Goal: Information Seeking & Learning: Learn about a topic

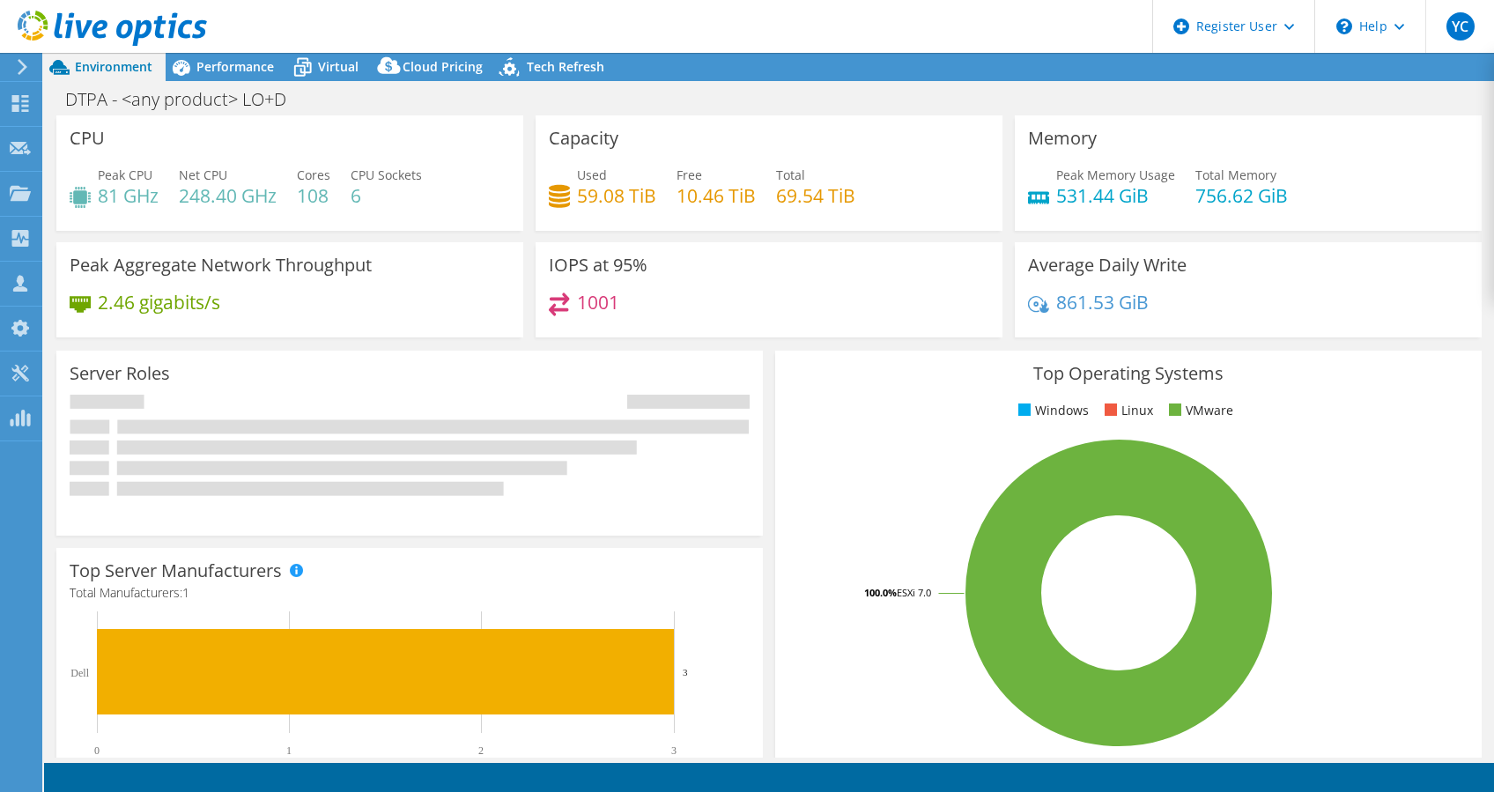
select select "USEast"
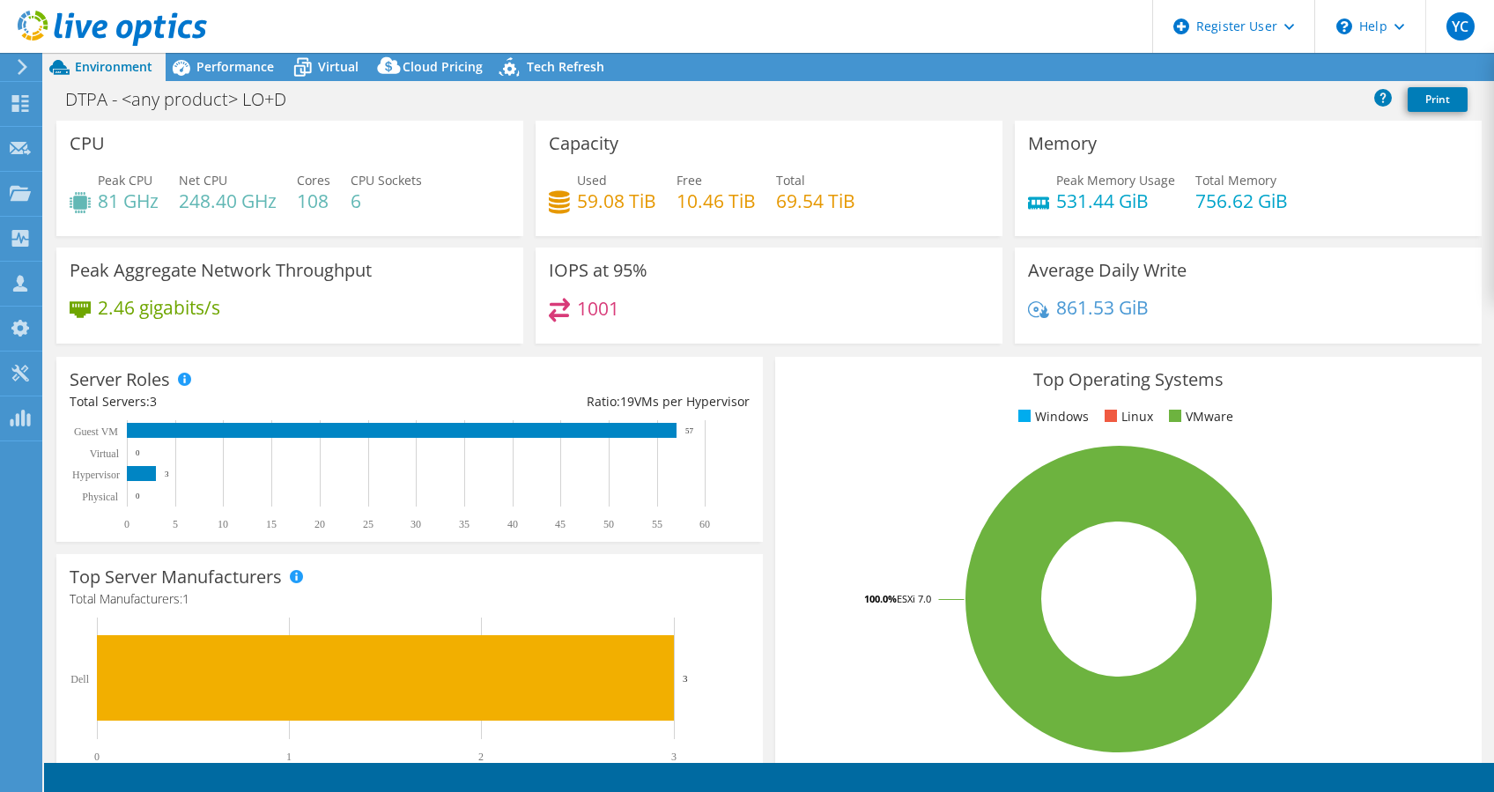
select select "USEast"
select select "USD"
click at [243, 56] on div "Performance" at bounding box center [227, 67] width 122 height 28
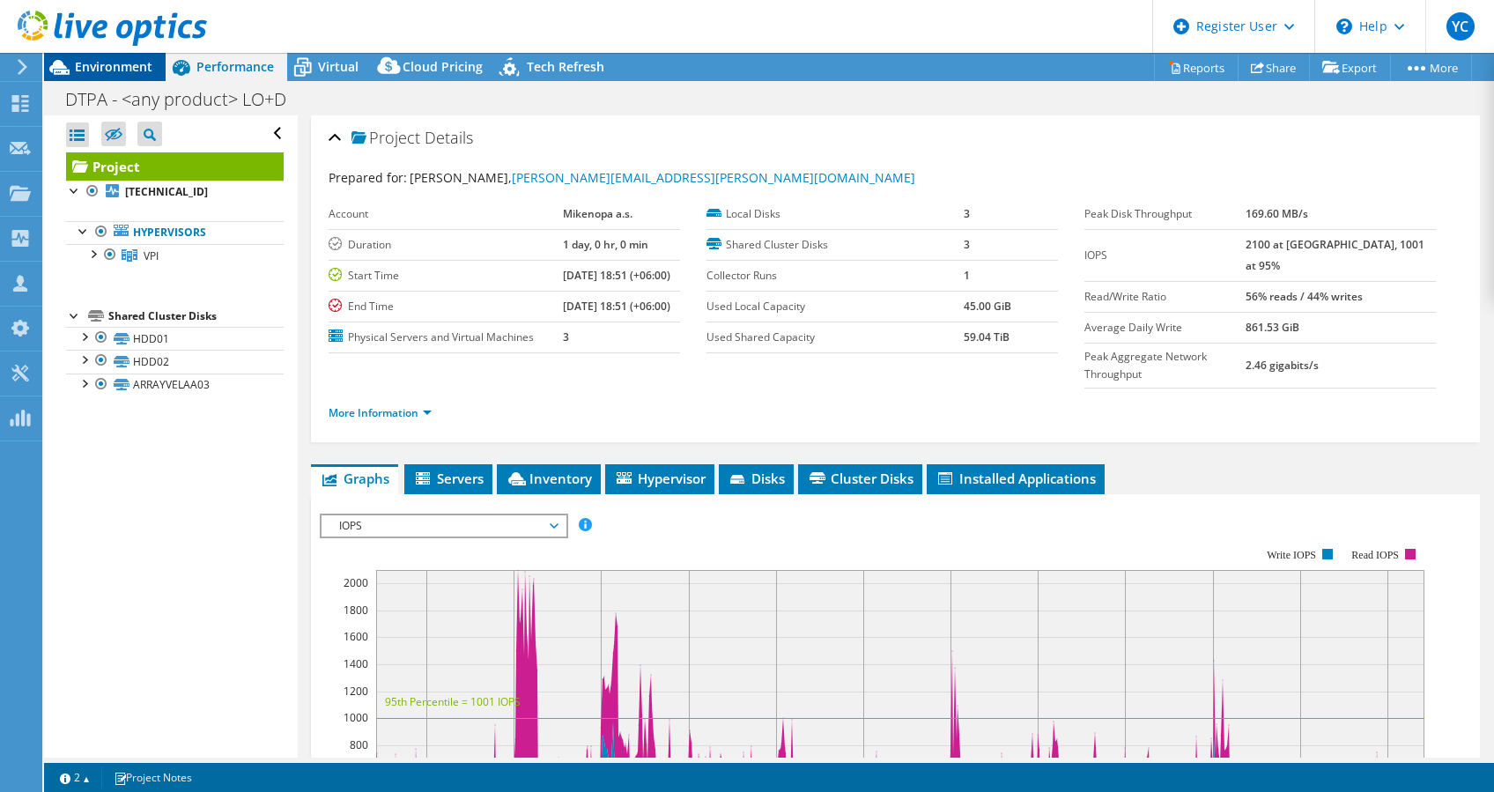
click at [85, 63] on span "Environment" at bounding box center [114, 66] width 78 height 17
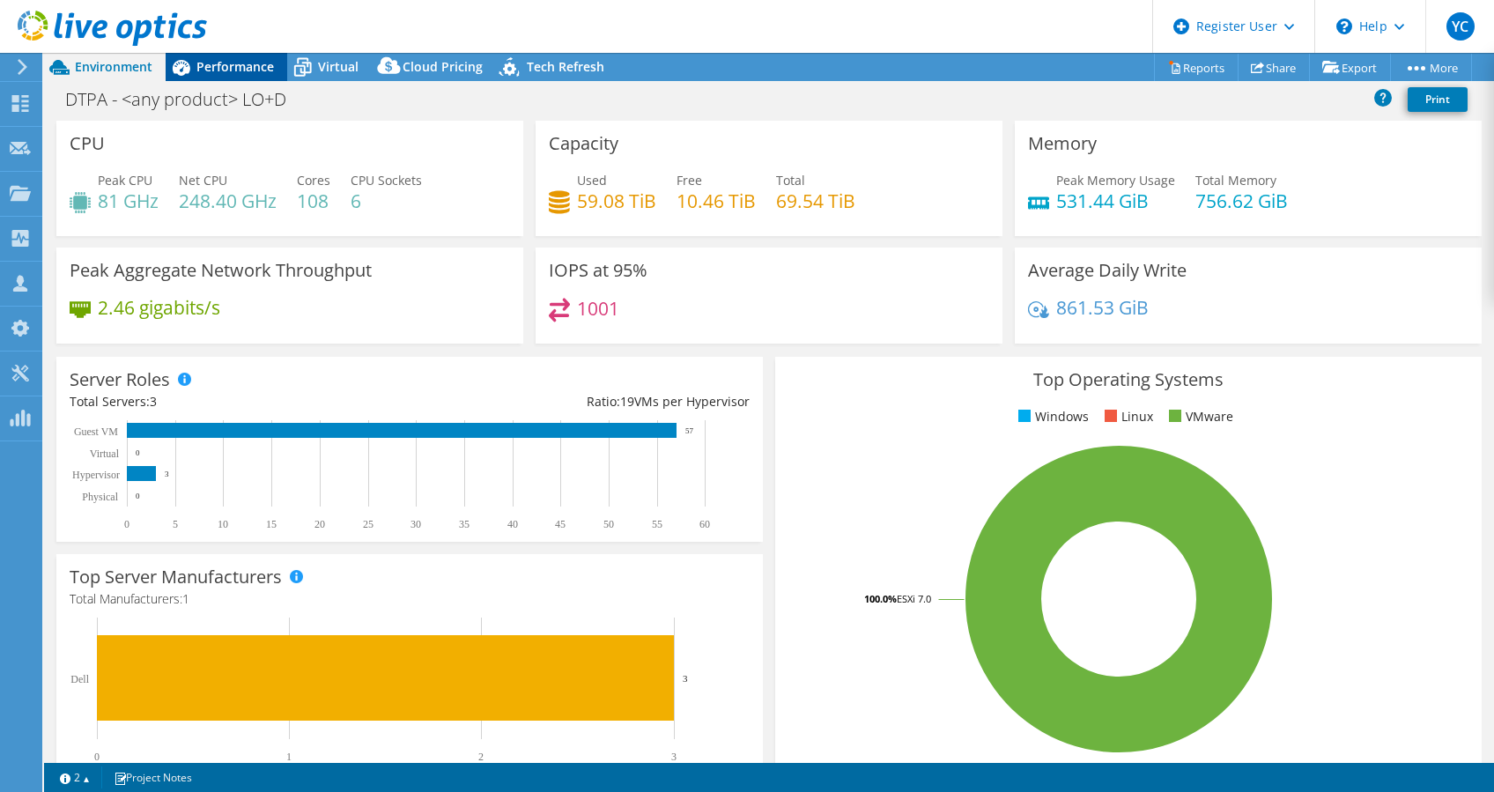
click at [185, 63] on icon at bounding box center [181, 67] width 31 height 31
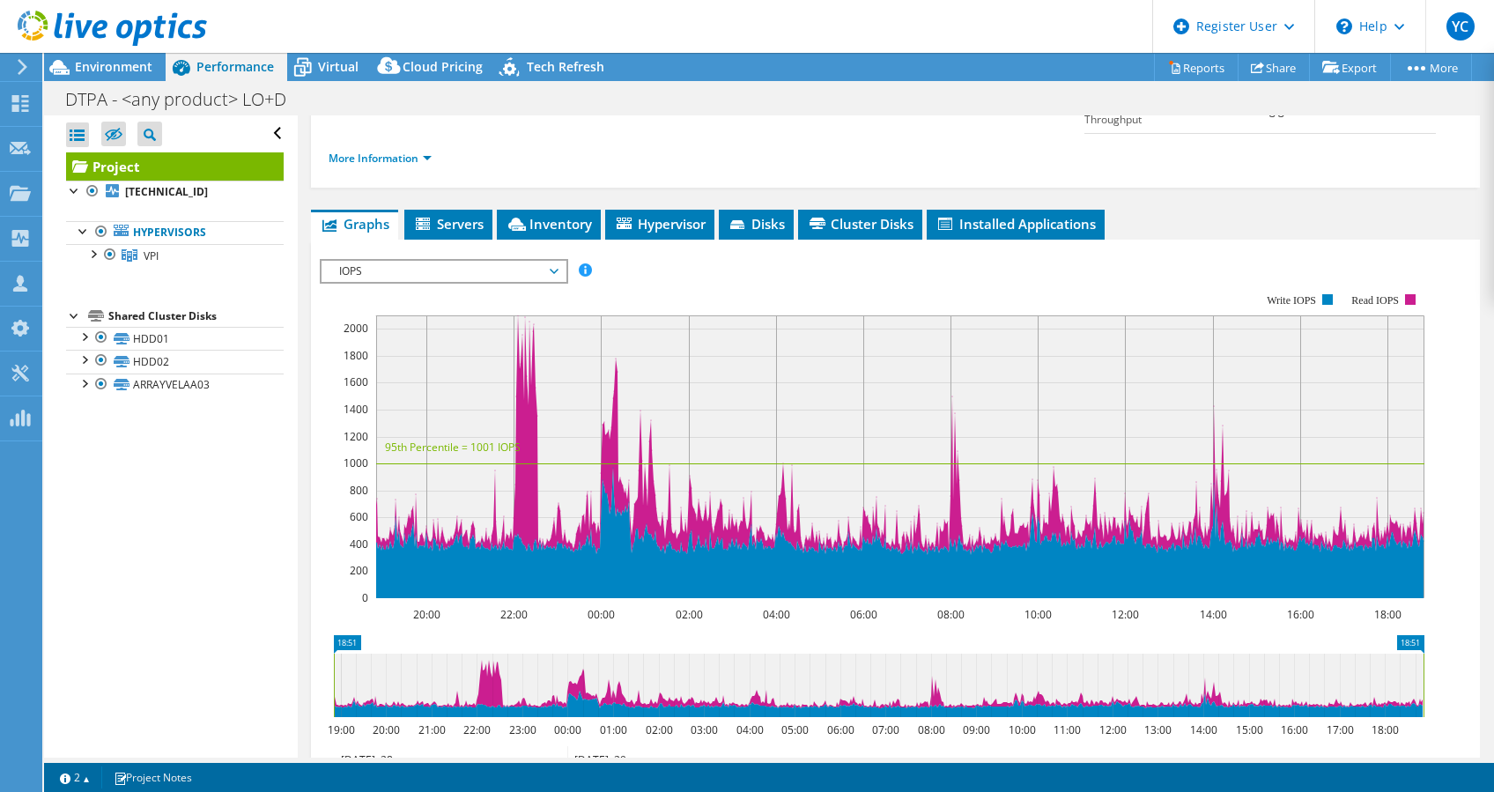
scroll to position [254, 0]
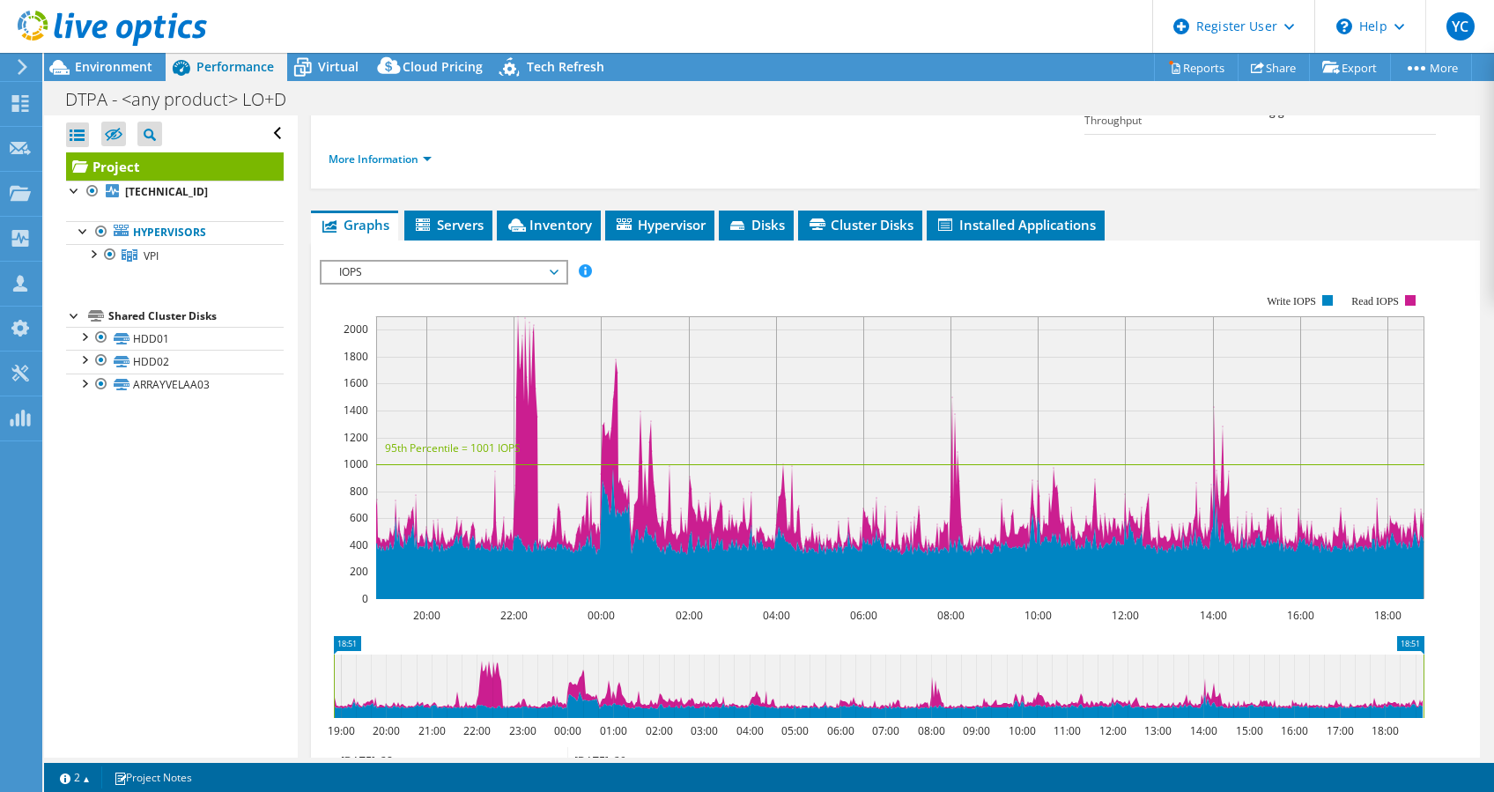
click at [537, 262] on span "IOPS" at bounding box center [443, 272] width 226 height 21
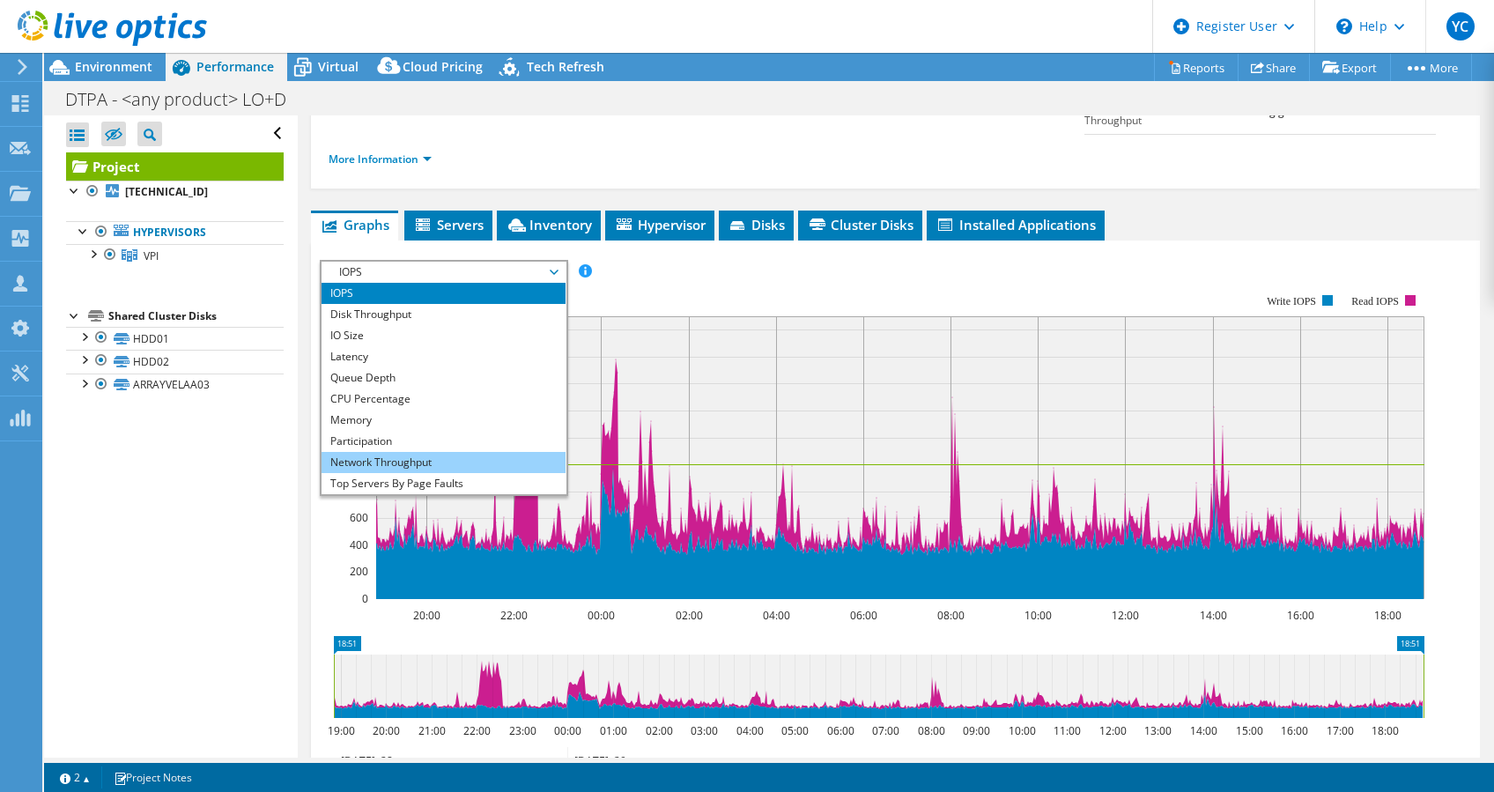
scroll to position [63, 0]
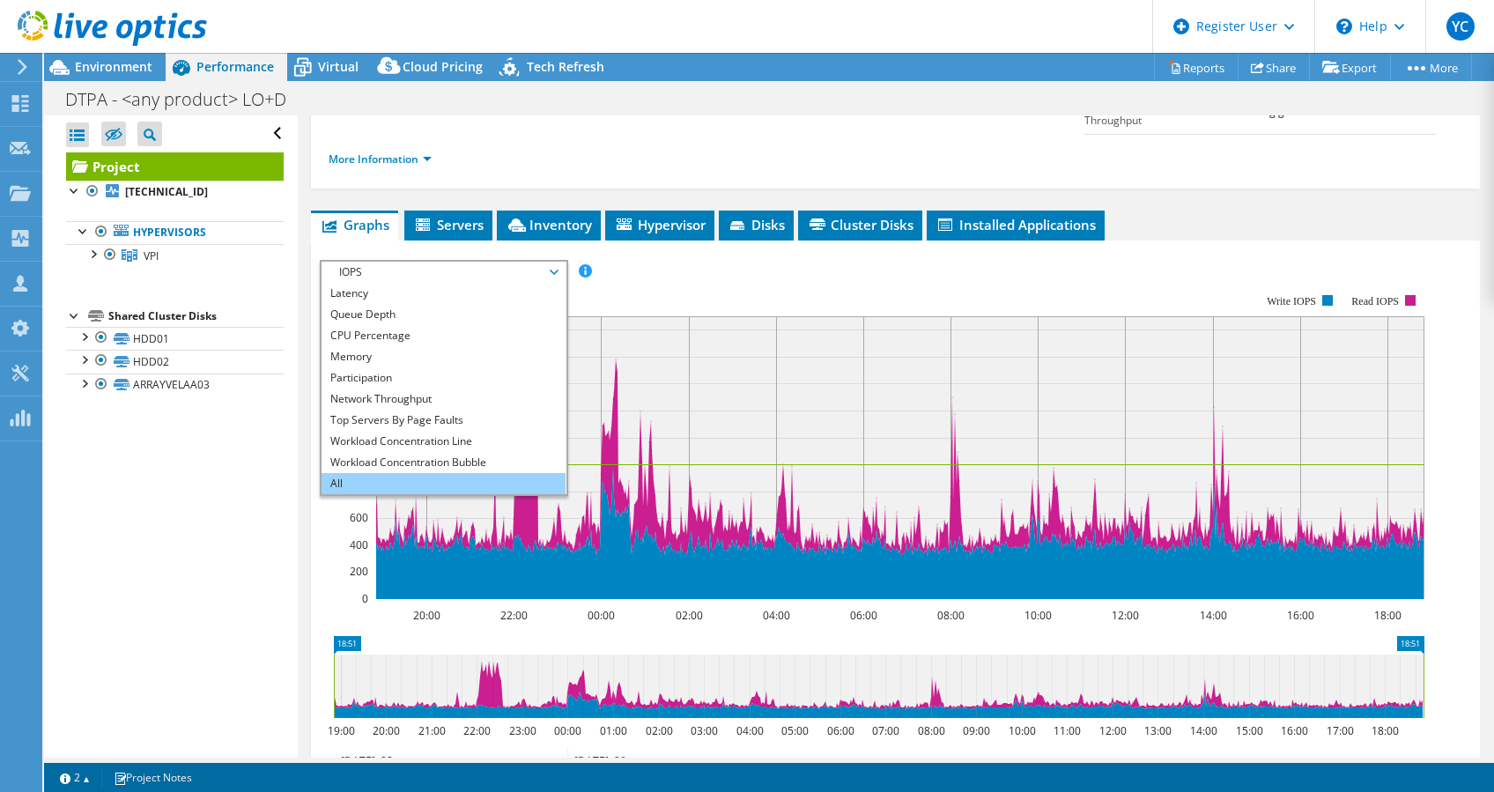
click at [426, 473] on li "All" at bounding box center [444, 483] width 244 height 21
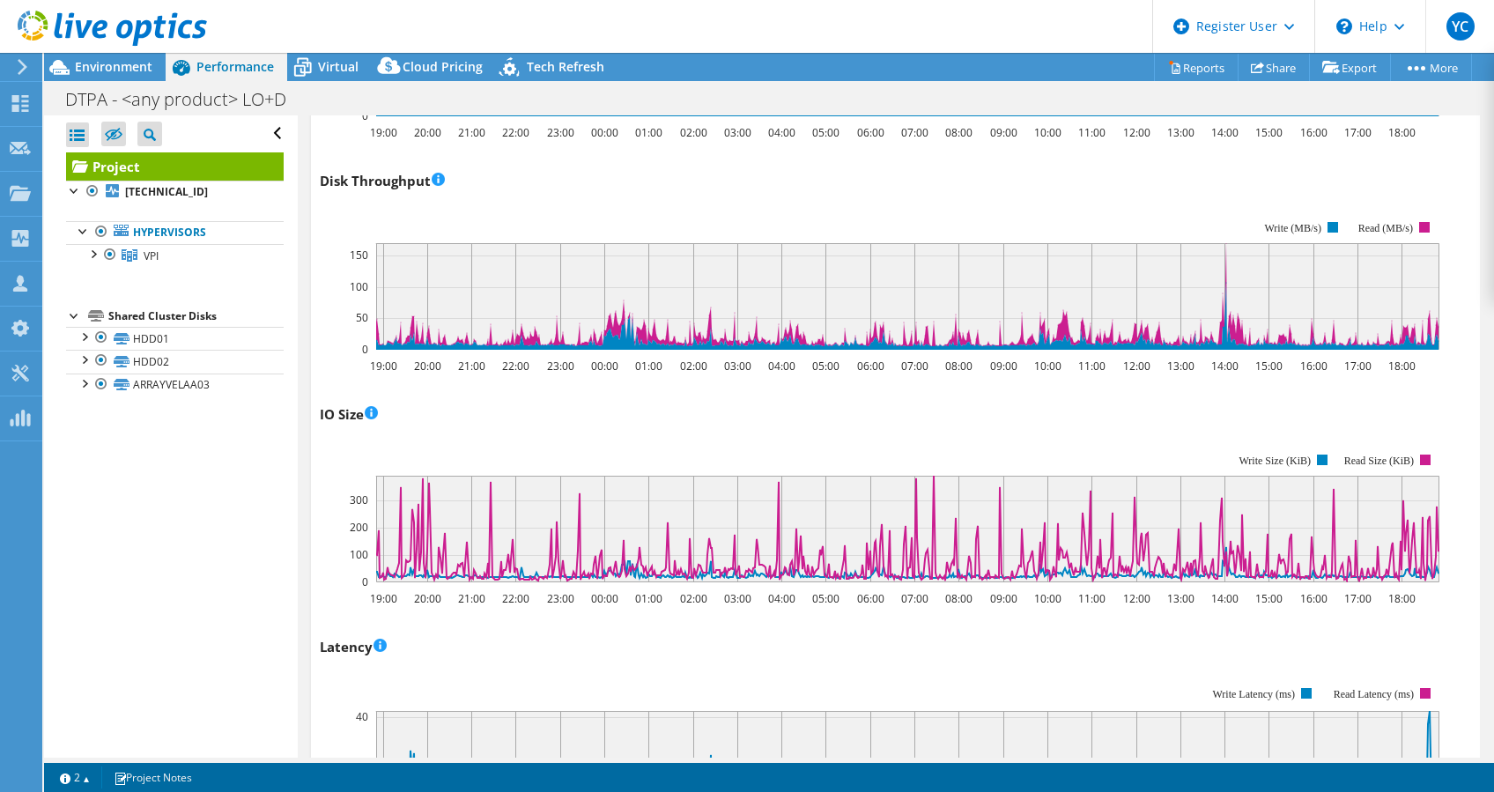
scroll to position [0, 0]
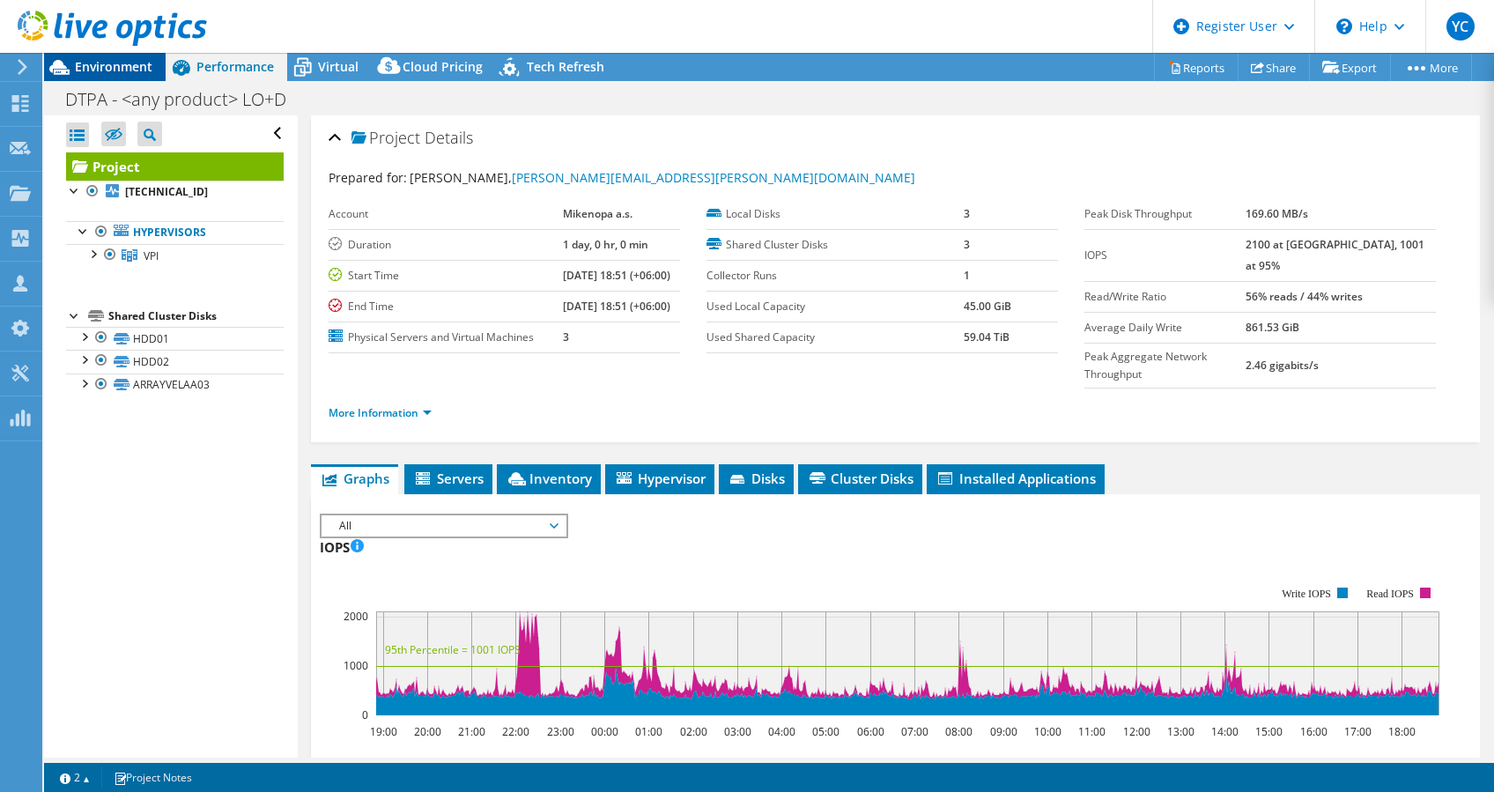
click at [125, 65] on span "Environment" at bounding box center [114, 66] width 78 height 17
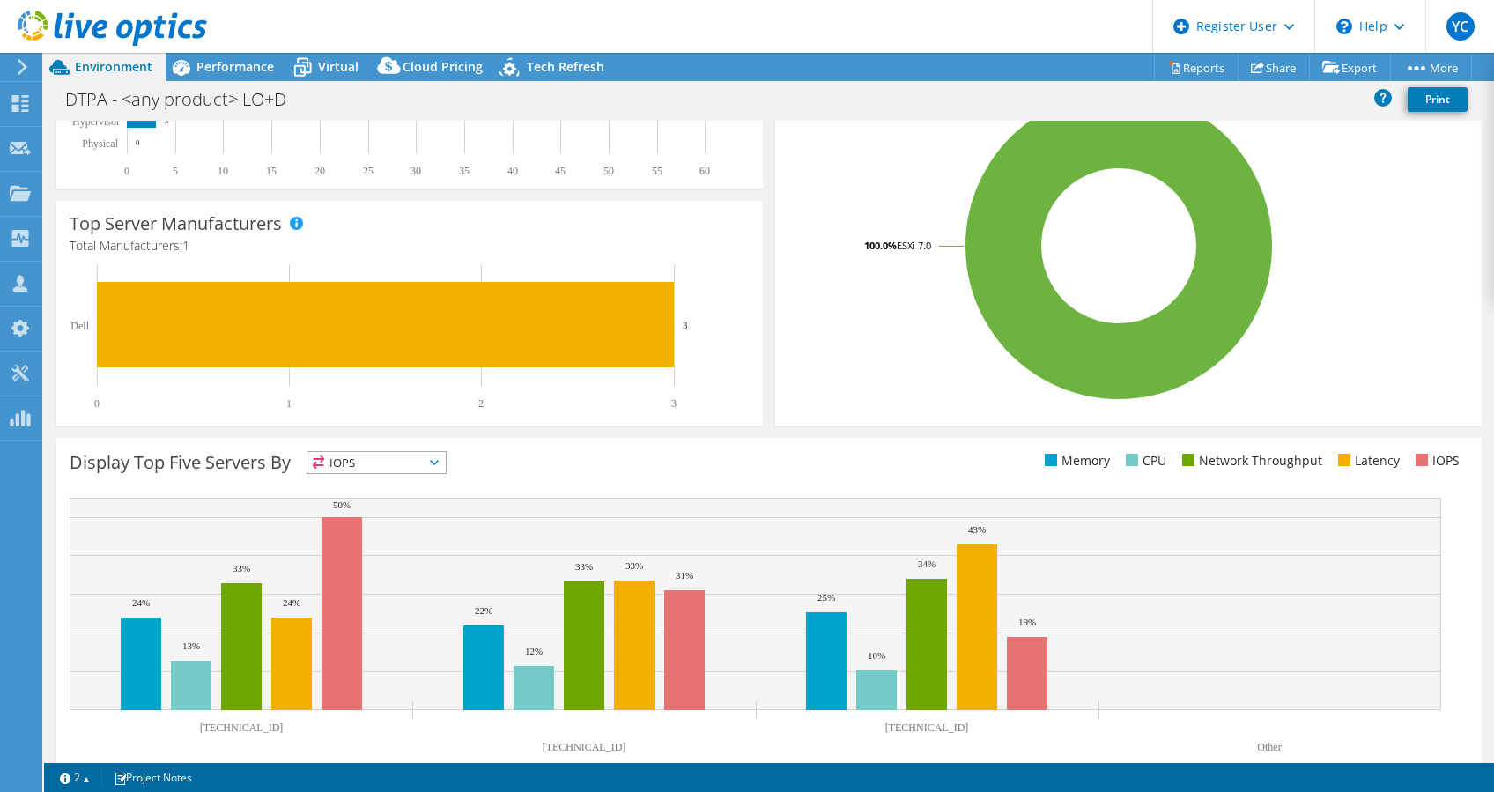
scroll to position [383, 0]
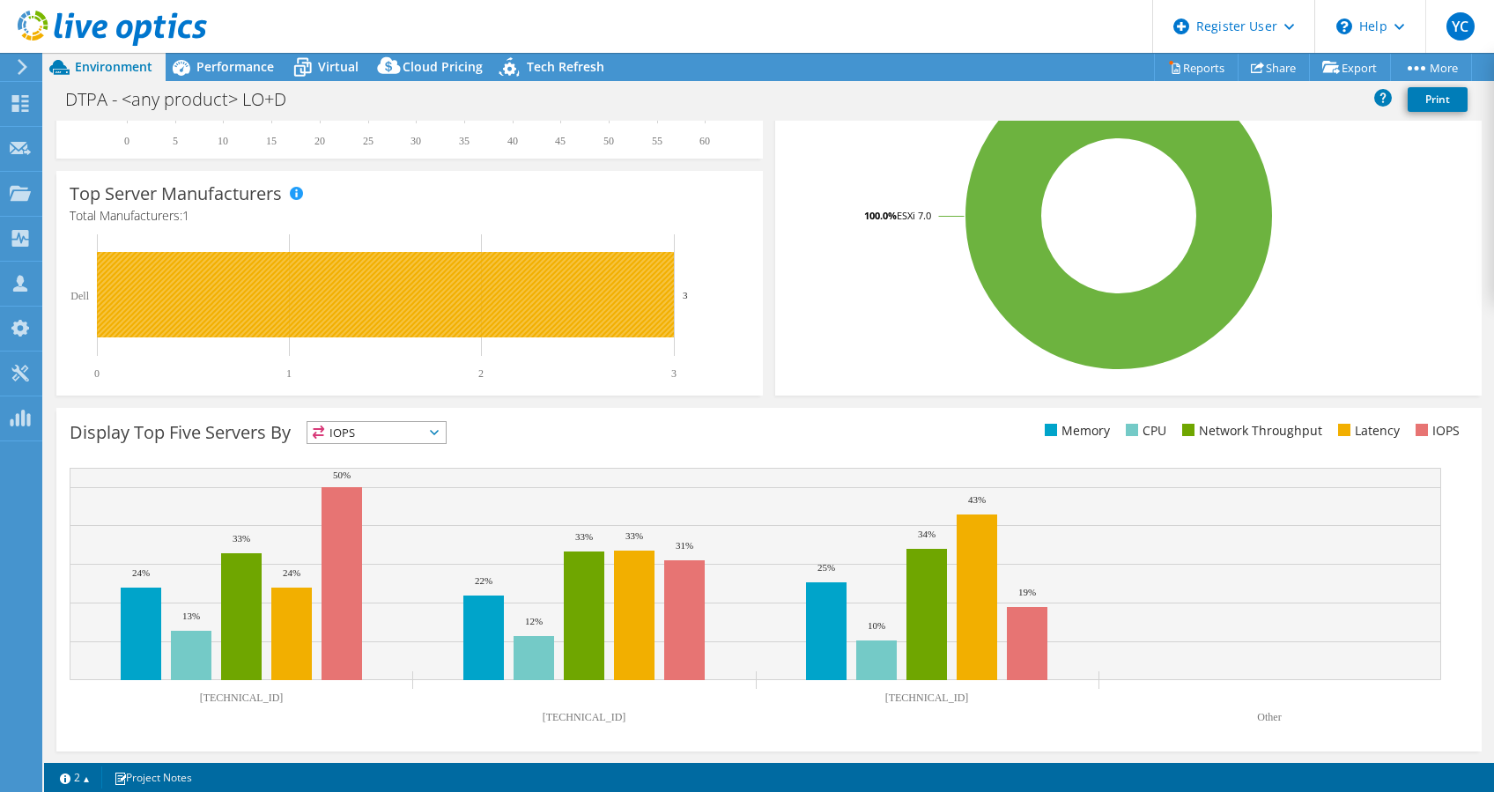
click at [436, 314] on rect at bounding box center [385, 294] width 577 height 85
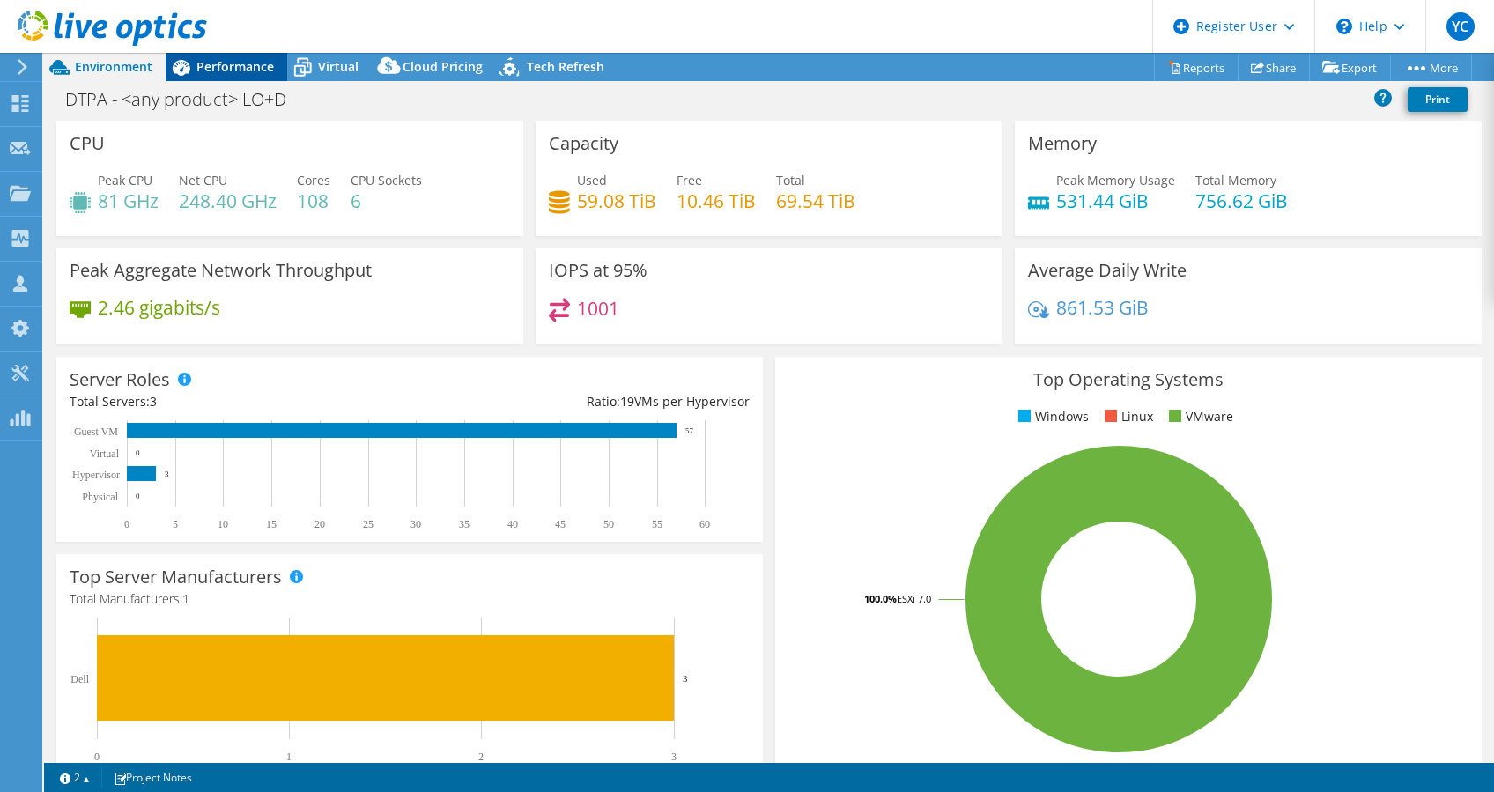
click at [228, 63] on span "Performance" at bounding box center [235, 66] width 78 height 17
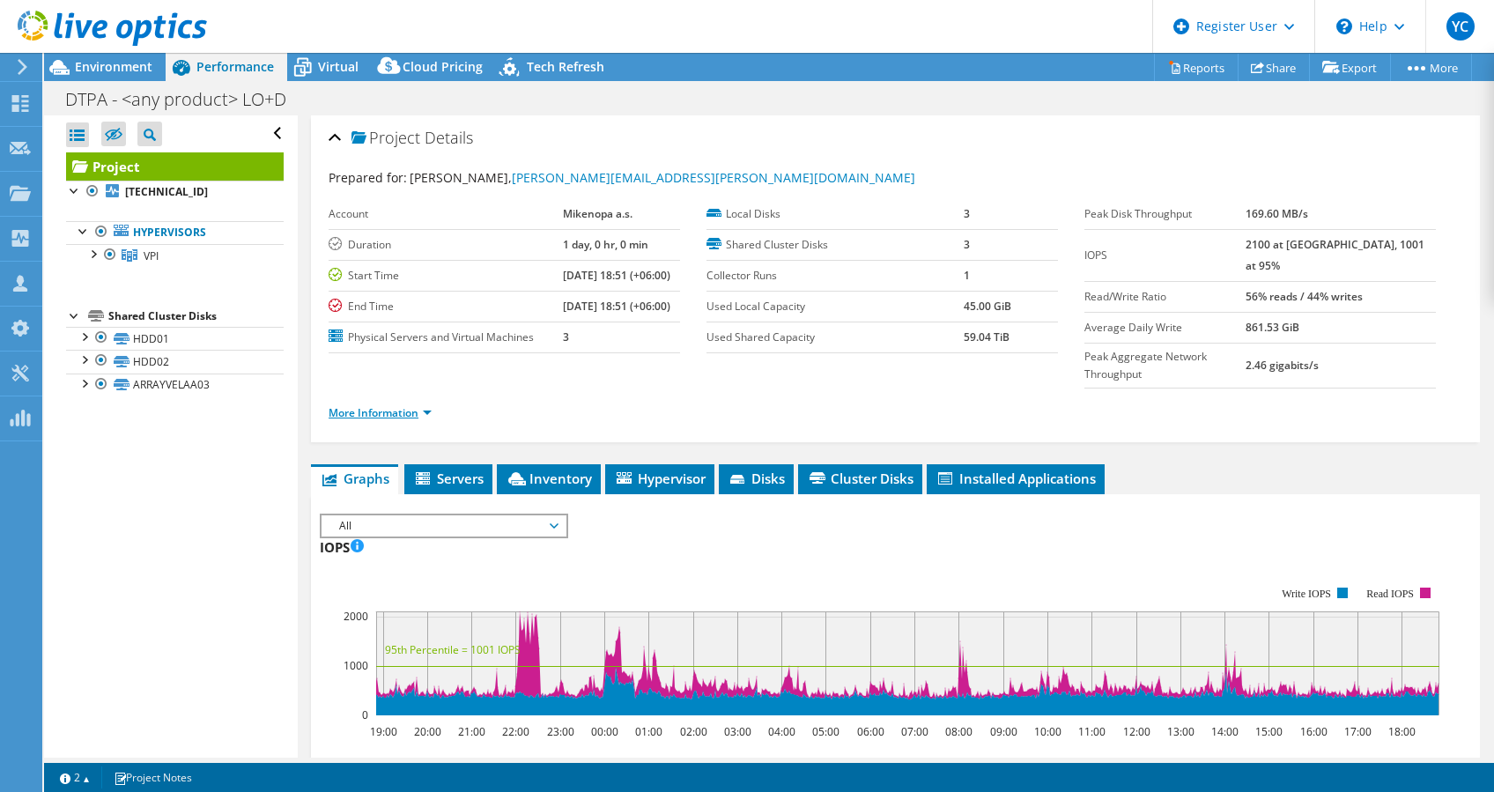
click at [388, 405] on link "More Information" at bounding box center [380, 412] width 103 height 15
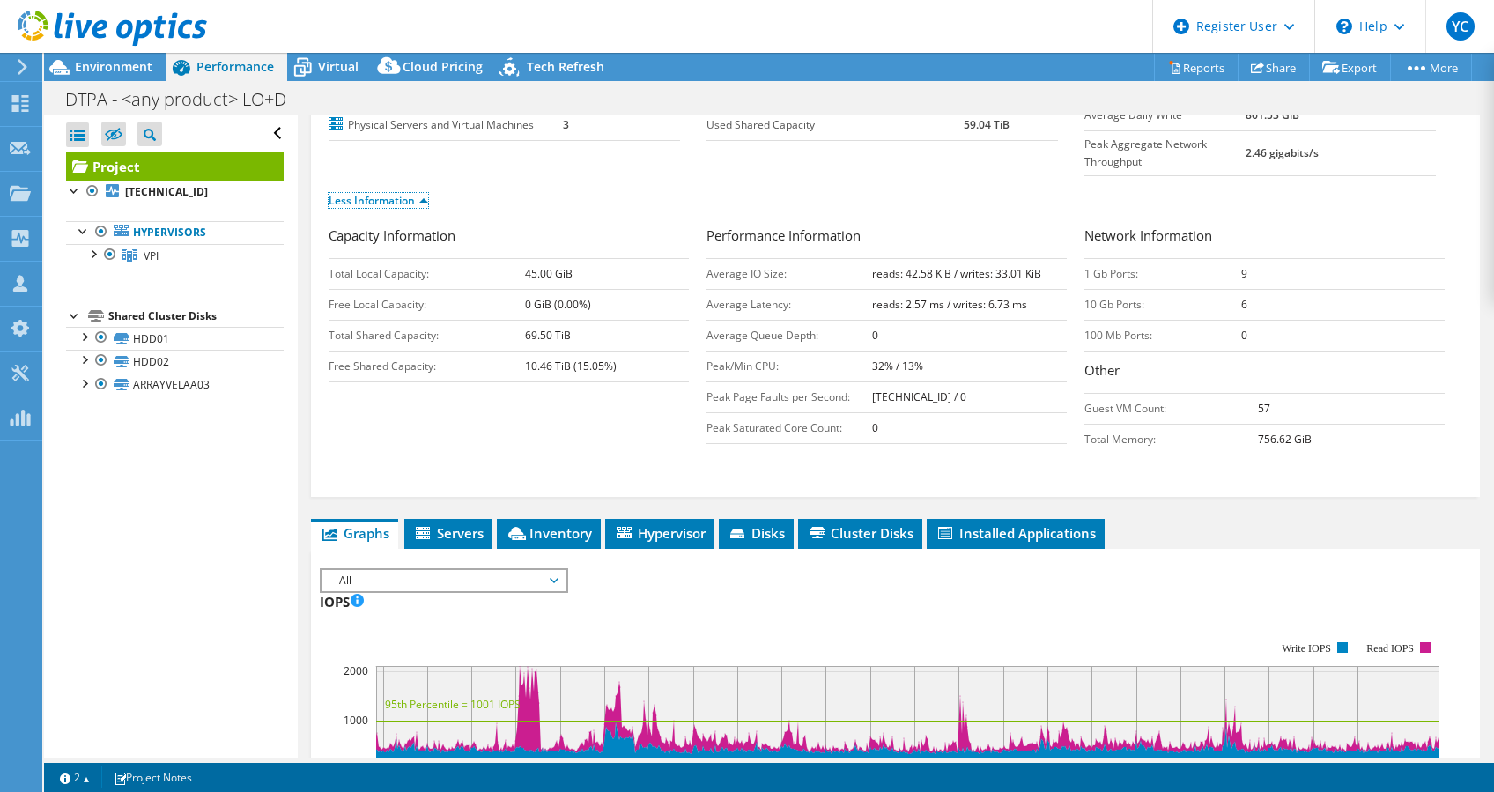
scroll to position [213, 0]
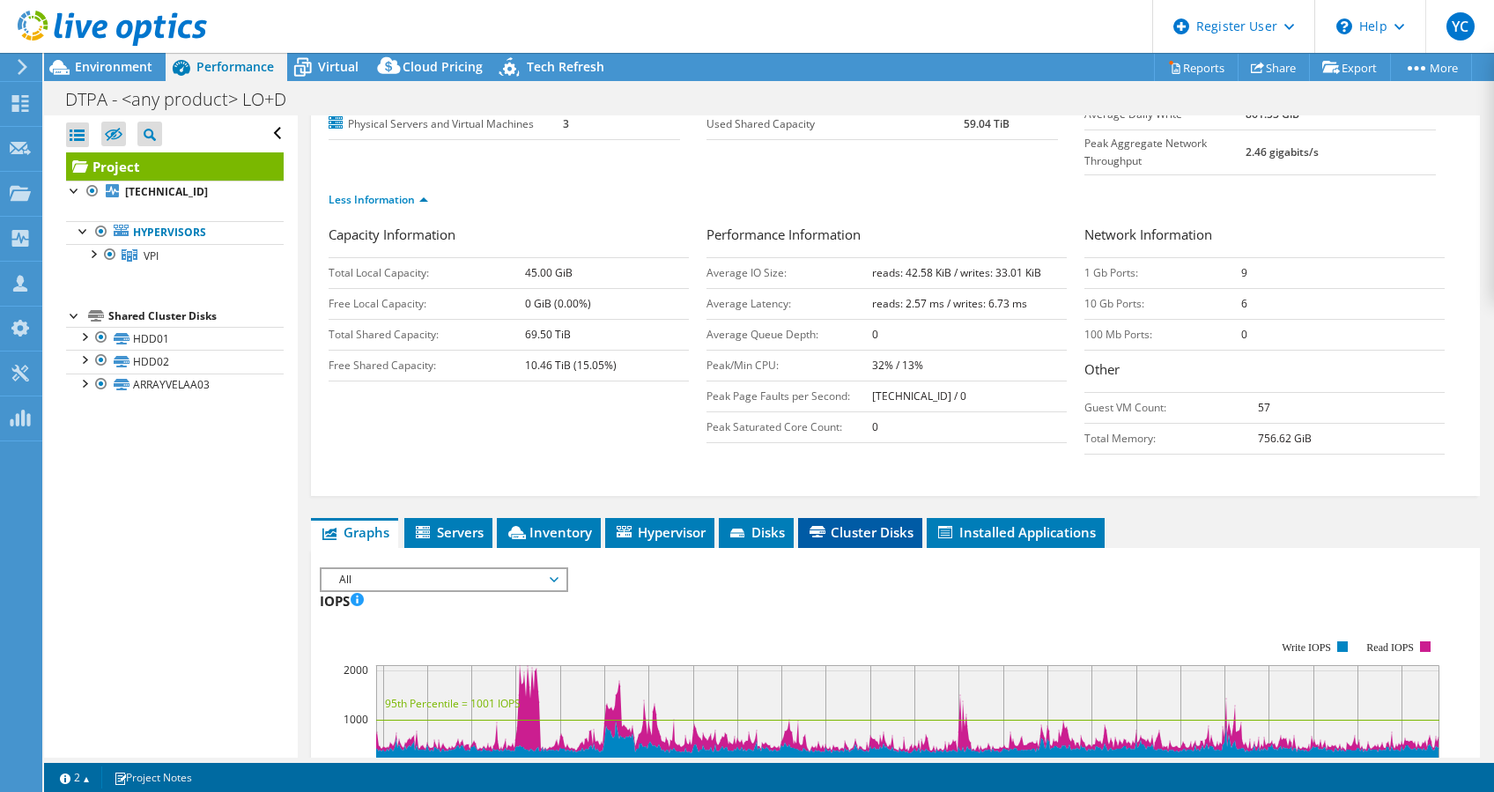
click at [860, 518] on li "Cluster Disks" at bounding box center [860, 533] width 124 height 30
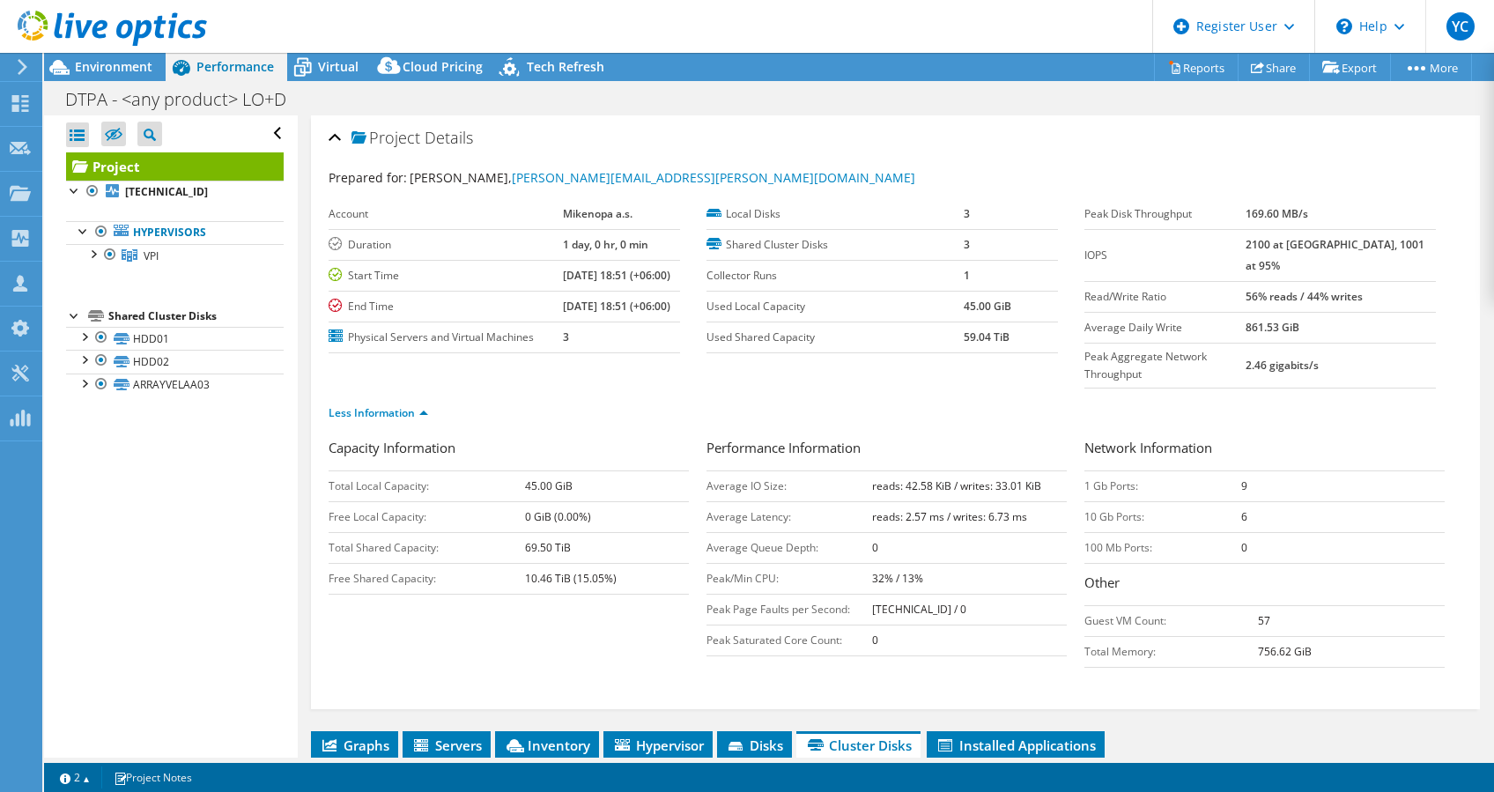
scroll to position [408, 0]
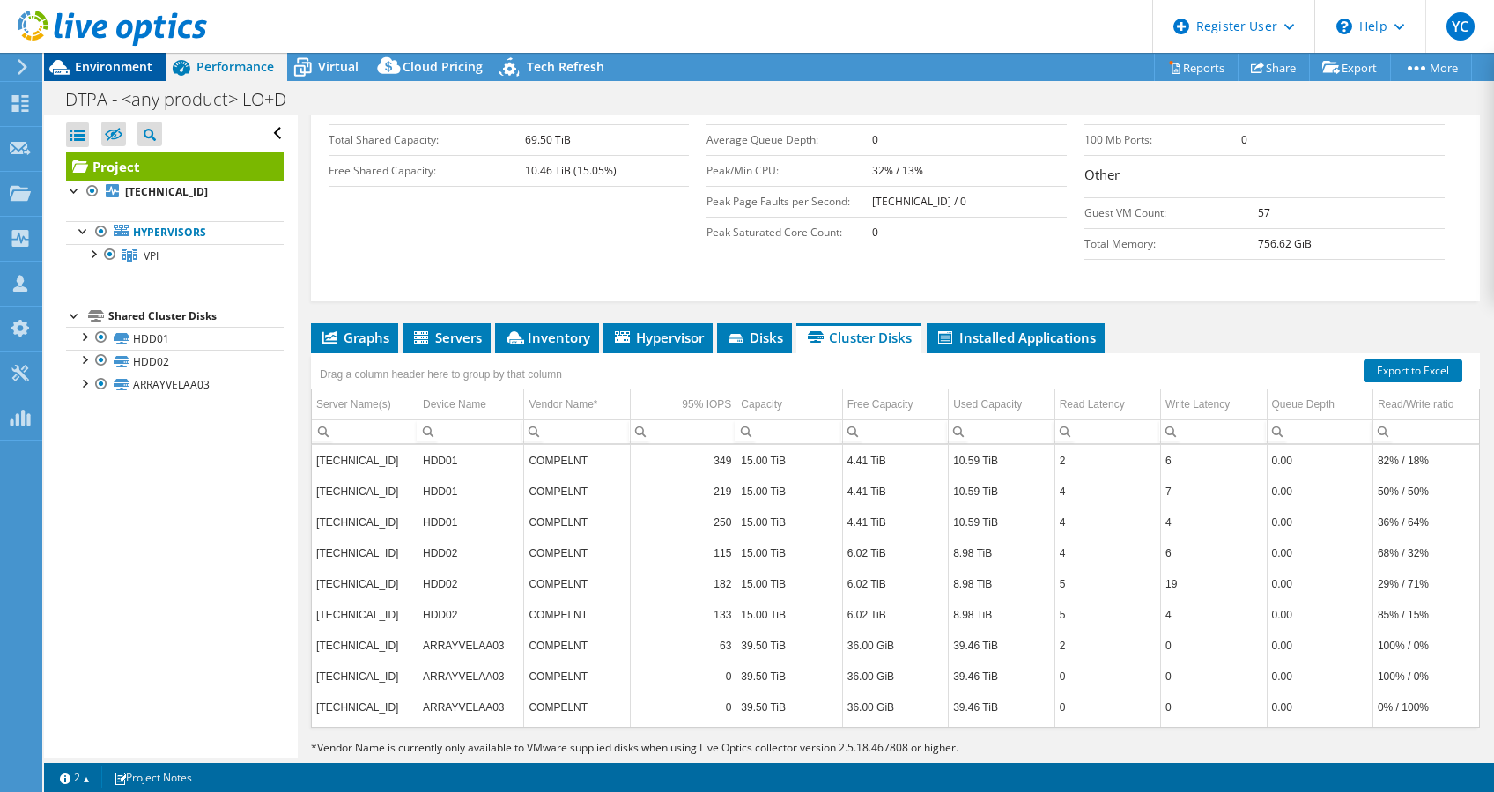
click at [78, 72] on span "Environment" at bounding box center [114, 66] width 78 height 17
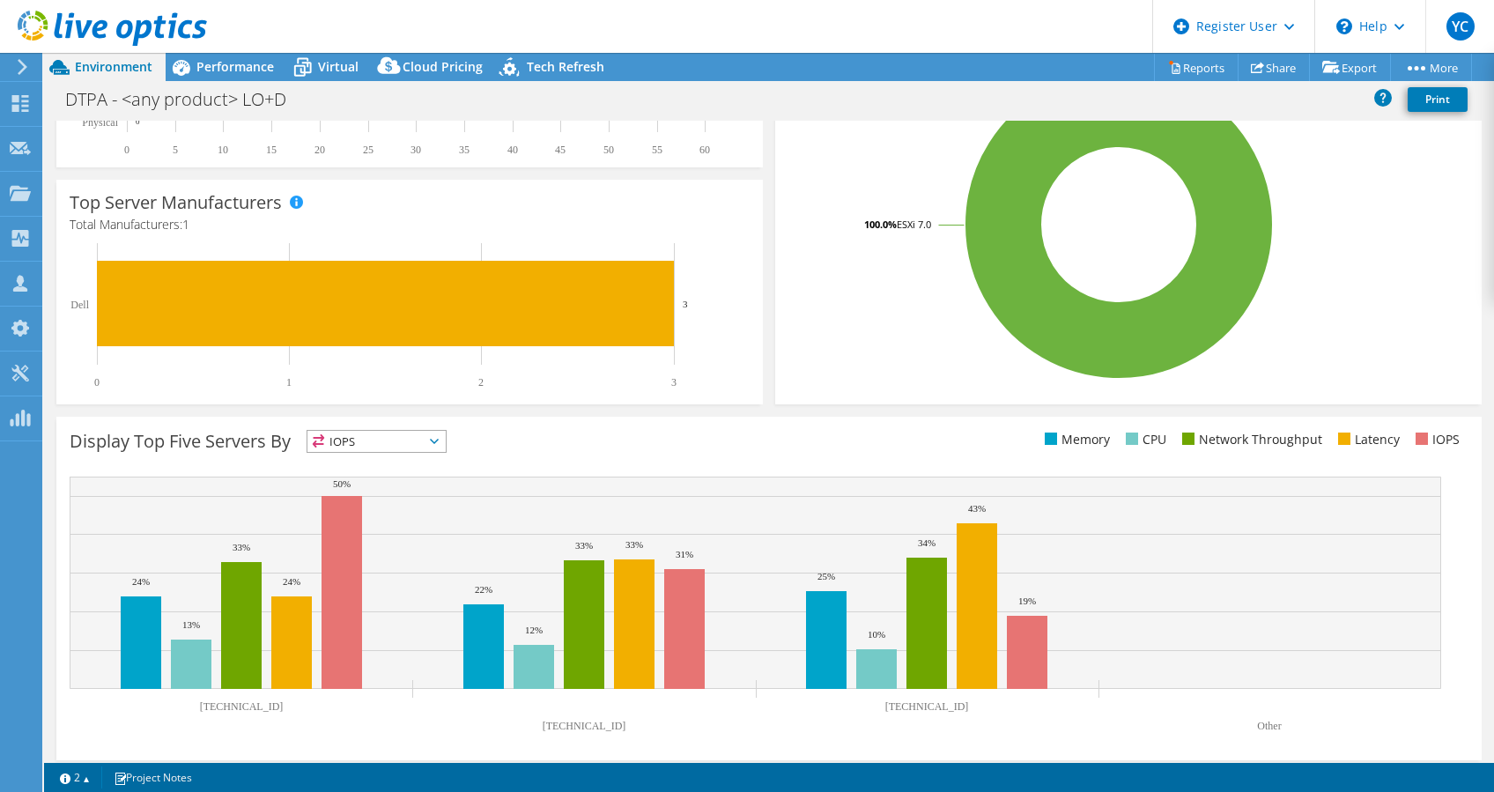
scroll to position [0, 0]
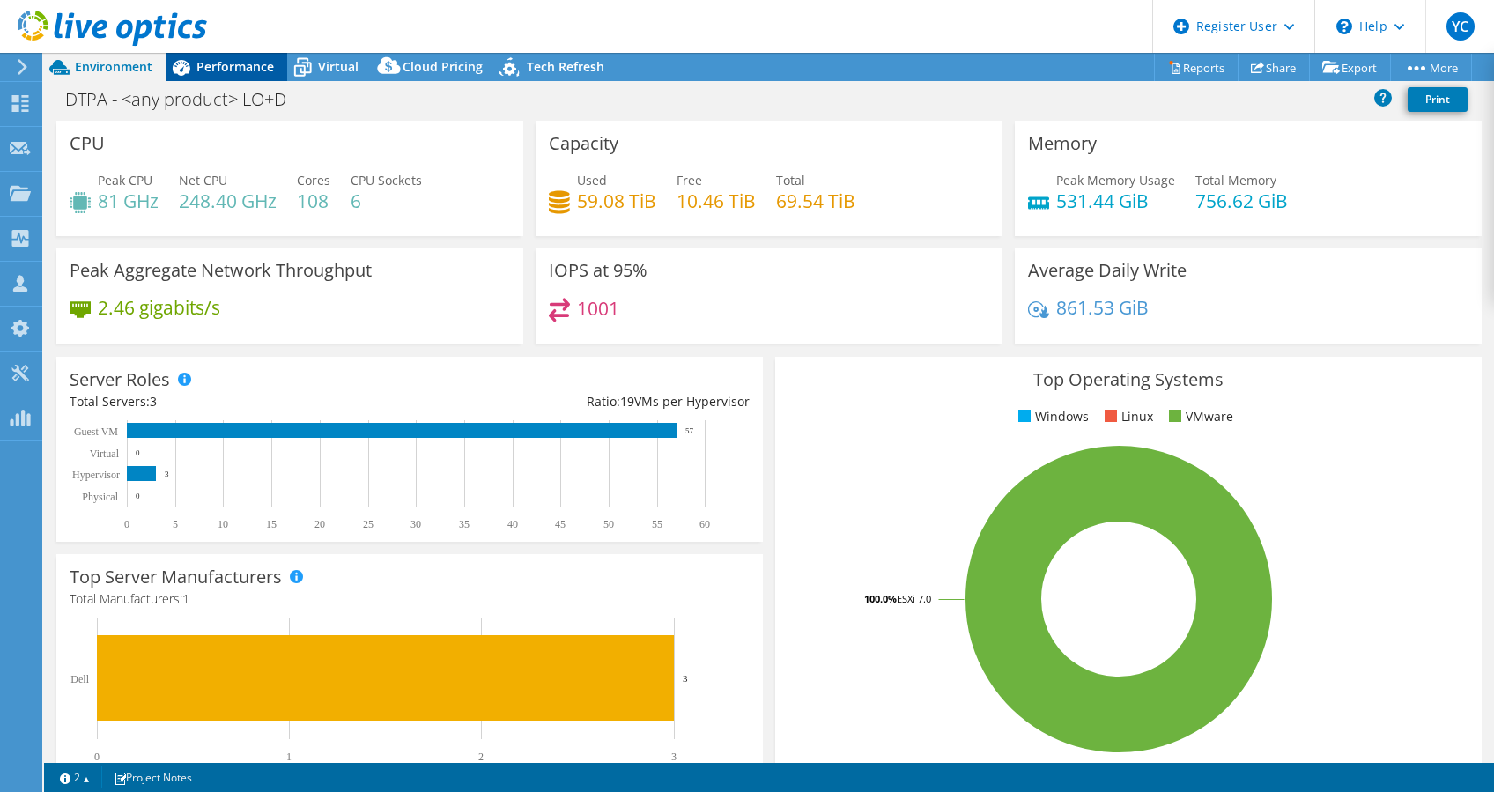
click at [222, 55] on div "Performance" at bounding box center [227, 67] width 122 height 28
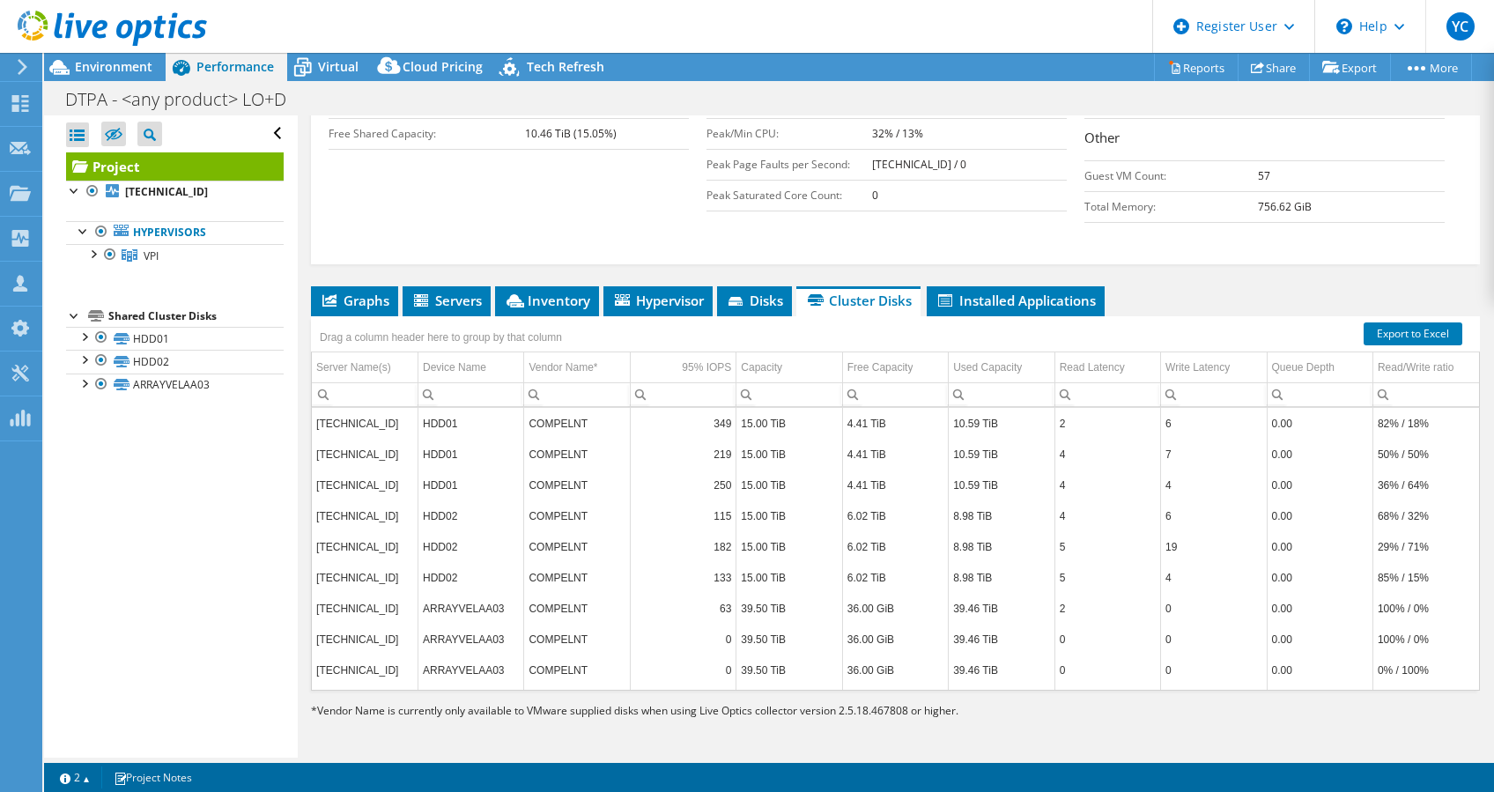
scroll to position [408, 0]
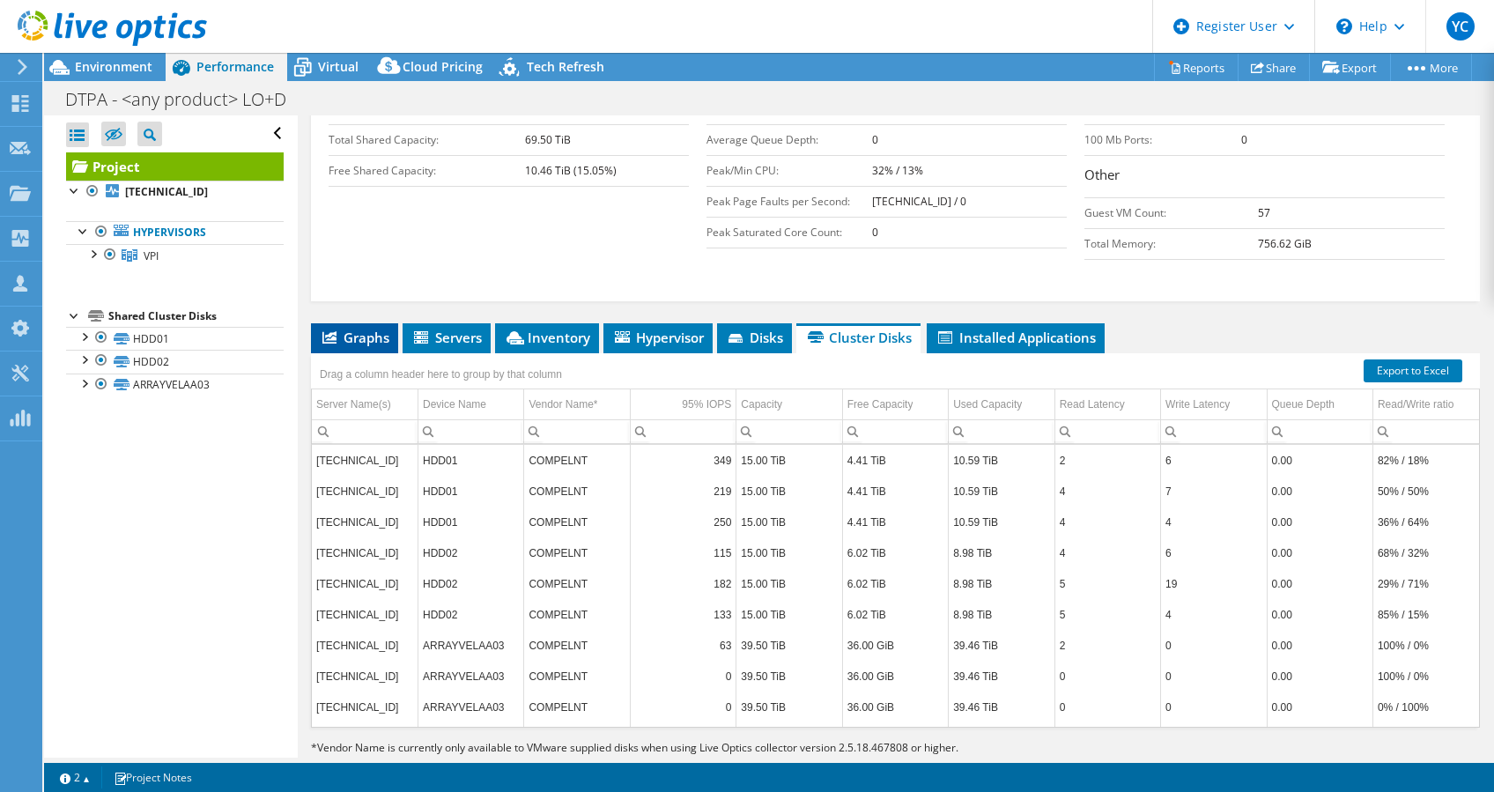
click at [395, 323] on li "Graphs" at bounding box center [354, 338] width 87 height 30
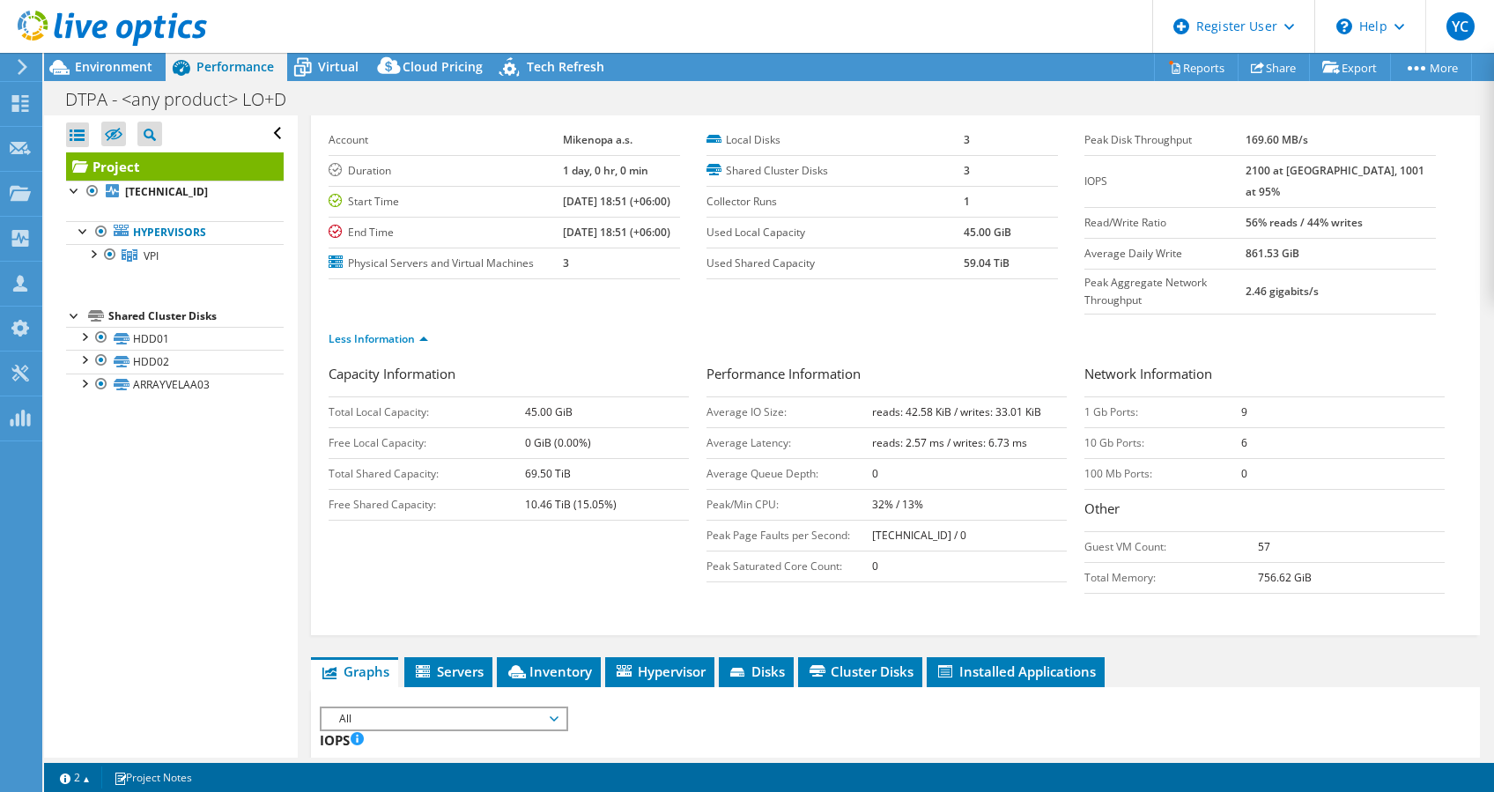
scroll to position [0, 0]
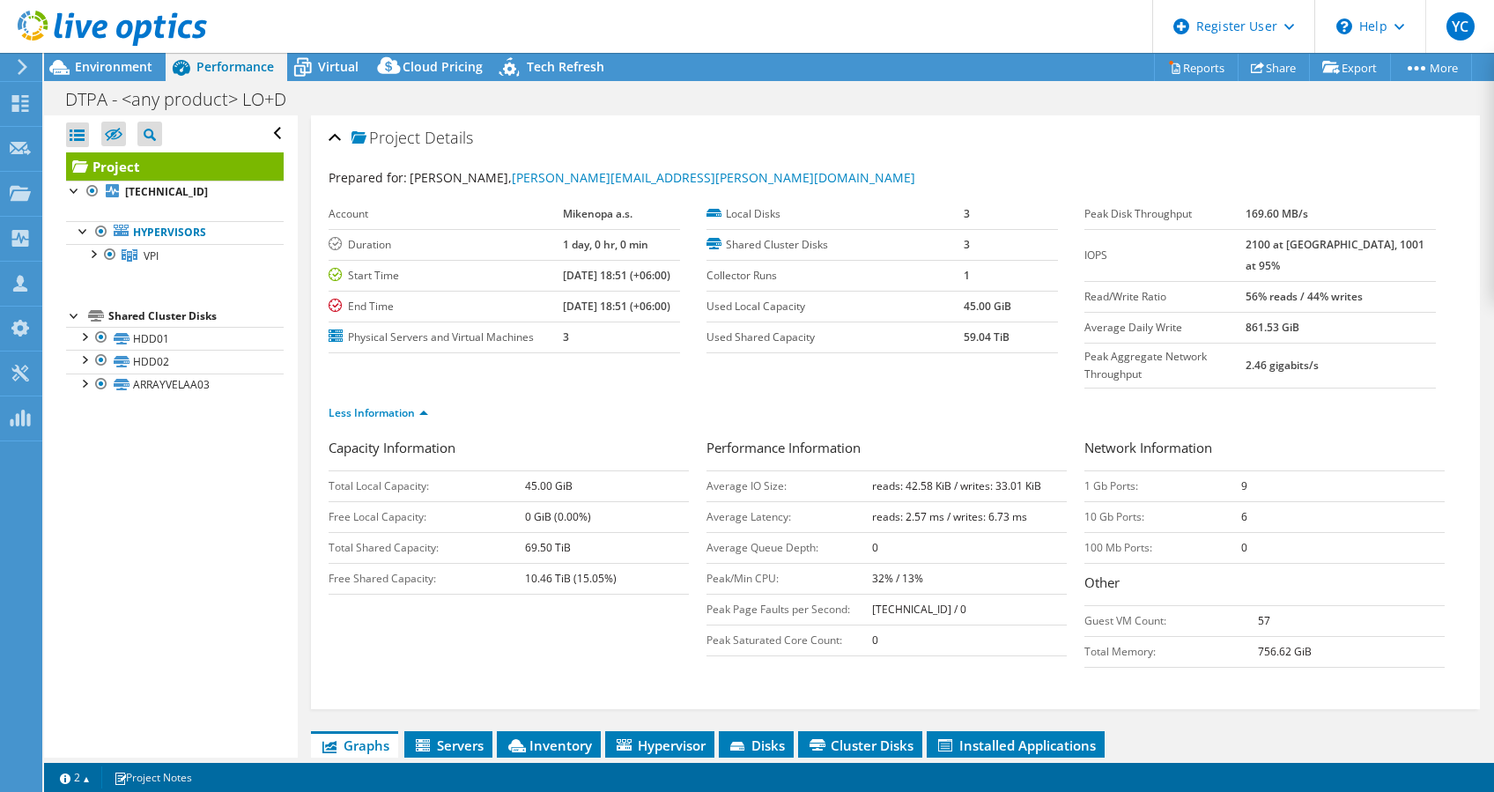
click at [1317, 438] on div "Network Information 1 Gb Ports: 9 10 Gb Ports: 6 100 Mb Ports: 0 Other Guest VM…" at bounding box center [1274, 553] width 378 height 230
click at [79, 66] on span "Environment" at bounding box center [114, 66] width 78 height 17
